Goal: Task Accomplishment & Management: Manage account settings

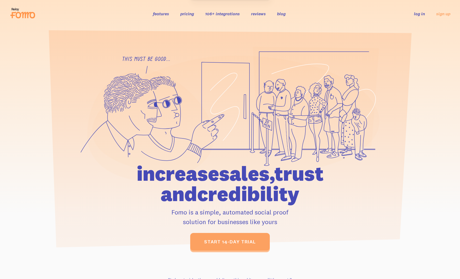
click at [422, 13] on link "log in" at bounding box center [419, 13] width 11 height 5
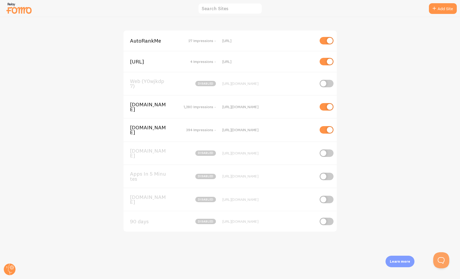
click at [142, 110] on span "[DOMAIN_NAME]" at bounding box center [151, 107] width 43 height 10
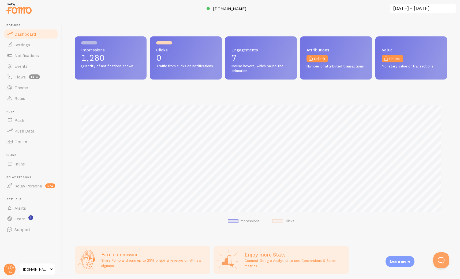
scroll to position [141, 373]
click at [29, 64] on link "Events" at bounding box center [30, 66] width 55 height 11
